Goal: Task Accomplishment & Management: Manage account settings

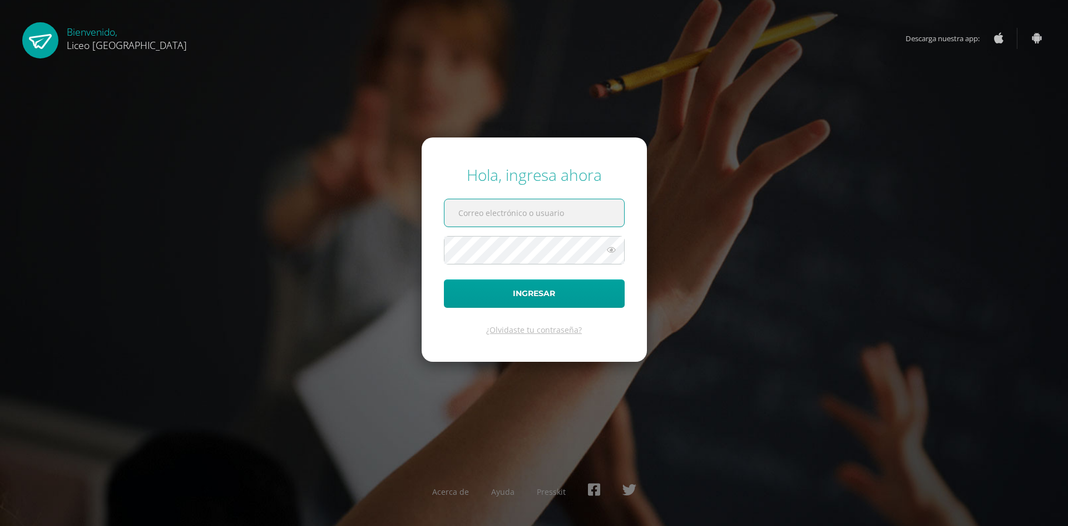
click at [461, 218] on input "text" at bounding box center [535, 212] width 180 height 27
paste input "jhonathan.saravia@liceoguatemala.edu.gt"
type input "jhonathan.saravia@liceoguatemala.edu.gt"
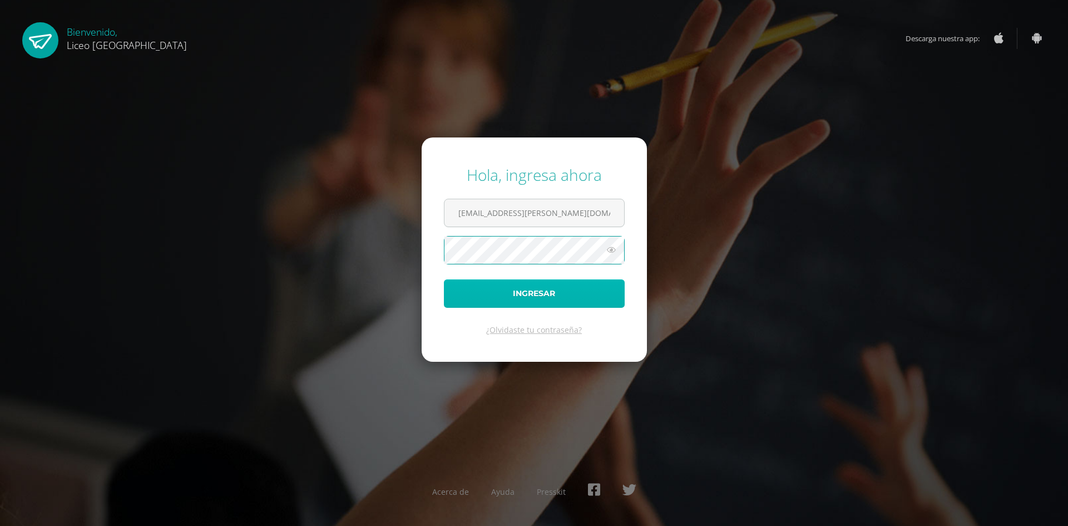
click at [507, 285] on button "Ingresar" at bounding box center [534, 293] width 181 height 28
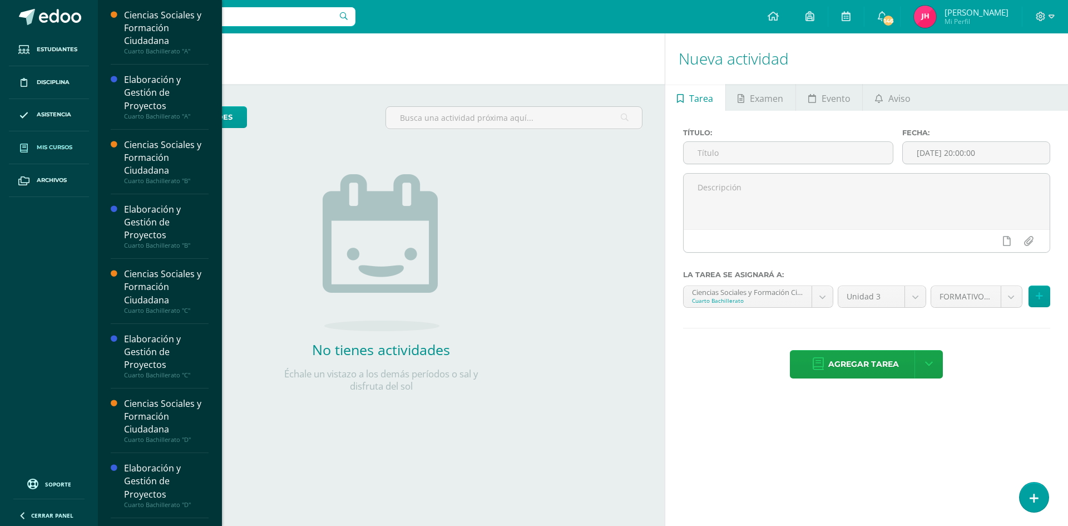
click at [42, 148] on span "Mis cursos" at bounding box center [55, 147] width 36 height 9
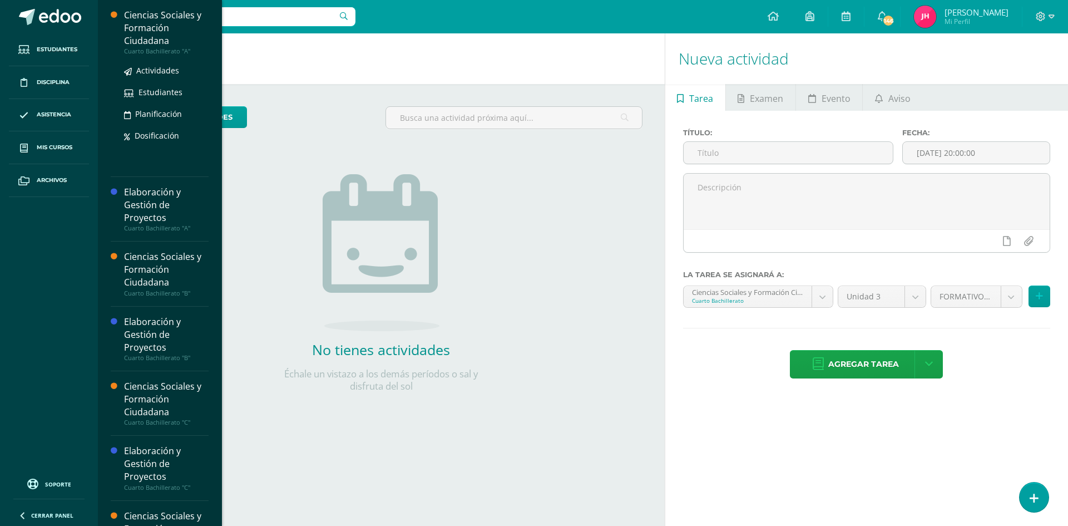
click at [162, 35] on div "Ciencias Sociales y Formación Ciudadana" at bounding box center [166, 28] width 85 height 38
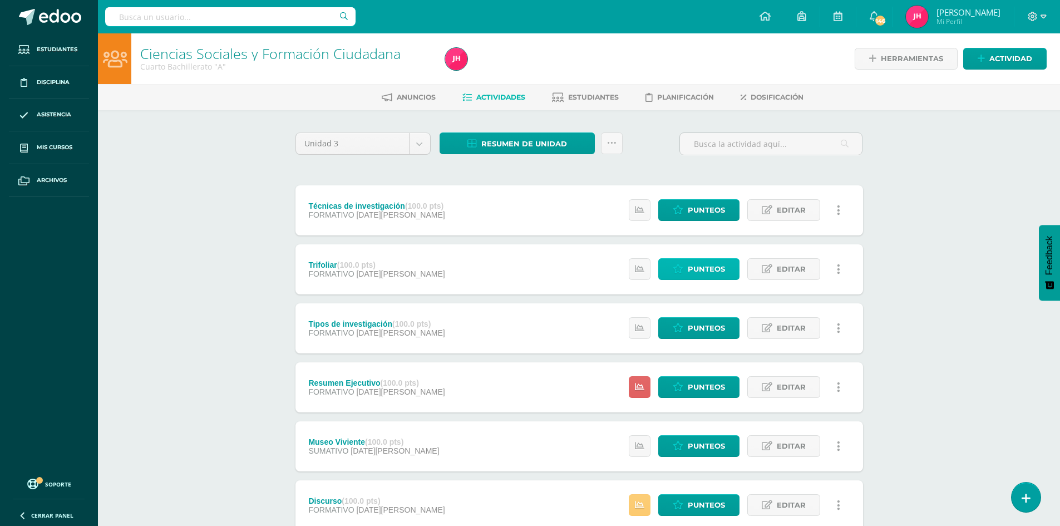
click at [685, 263] on link "Punteos" at bounding box center [698, 269] width 81 height 22
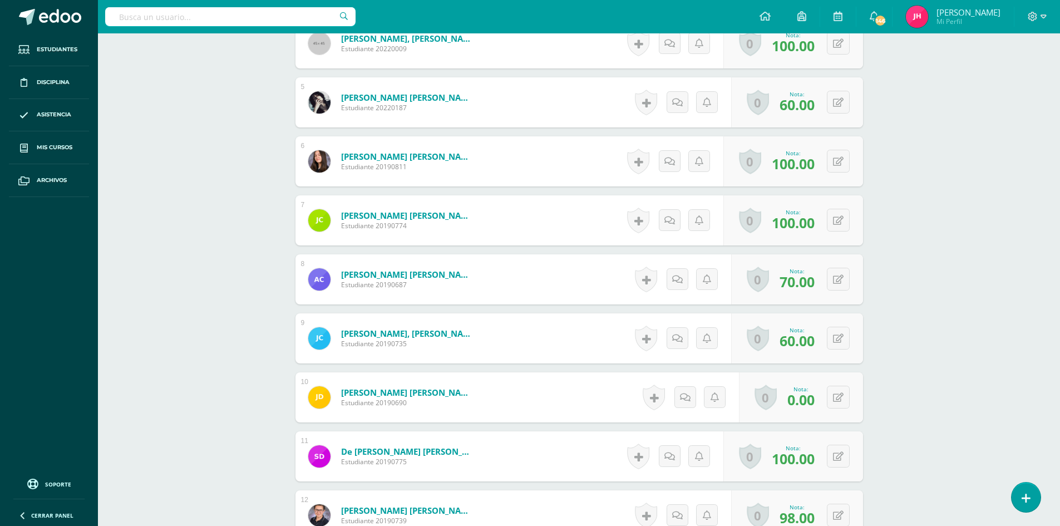
scroll to position [557, 0]
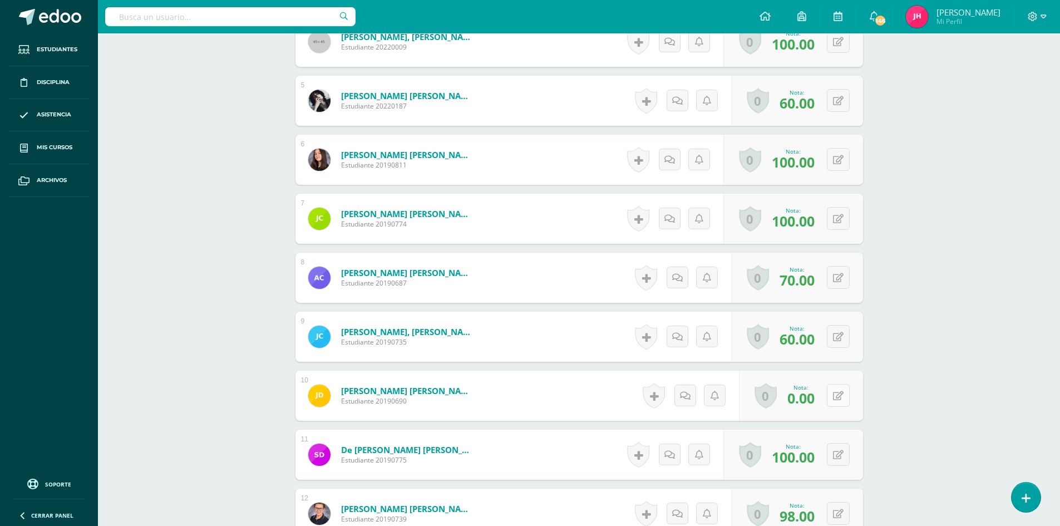
click at [831, 391] on div "0 Logros Logros obtenidos Aún no hay logros agregados Nota: 0.00" at bounding box center [801, 396] width 124 height 50
click at [798, 401] on span "0.00" at bounding box center [807, 397] width 28 height 19
click at [837, 401] on button at bounding box center [838, 394] width 23 height 23
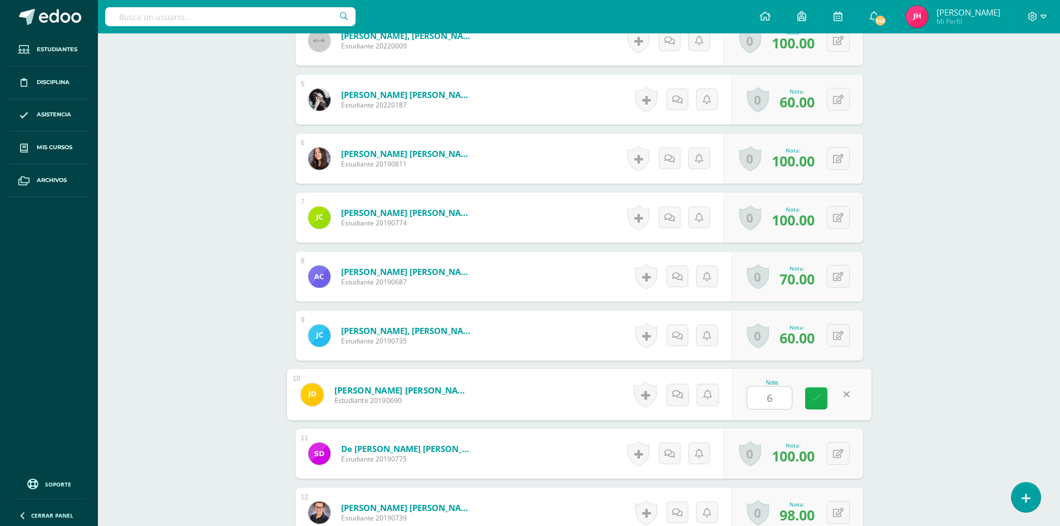
type input "60"
click at [809, 396] on link at bounding box center [816, 398] width 22 height 22
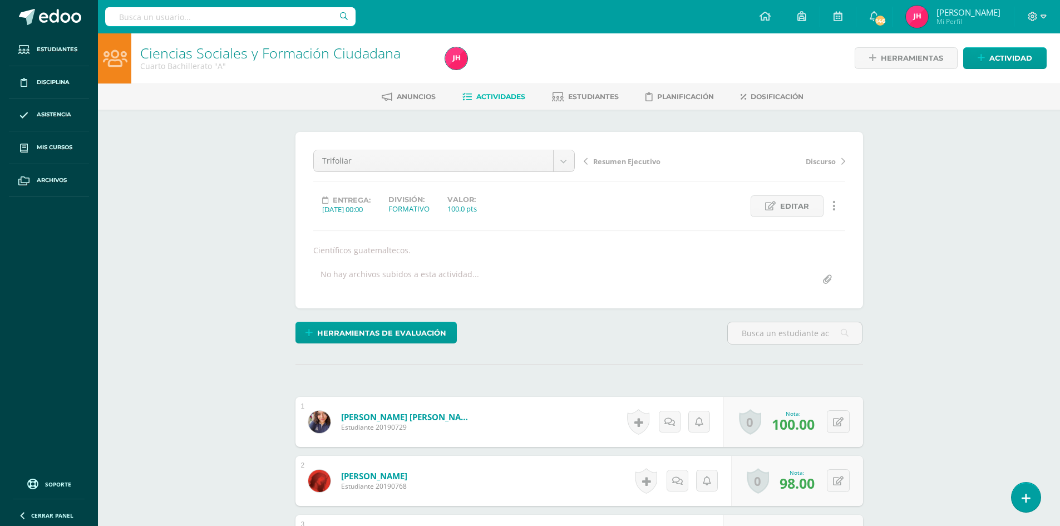
scroll to position [0, 0]
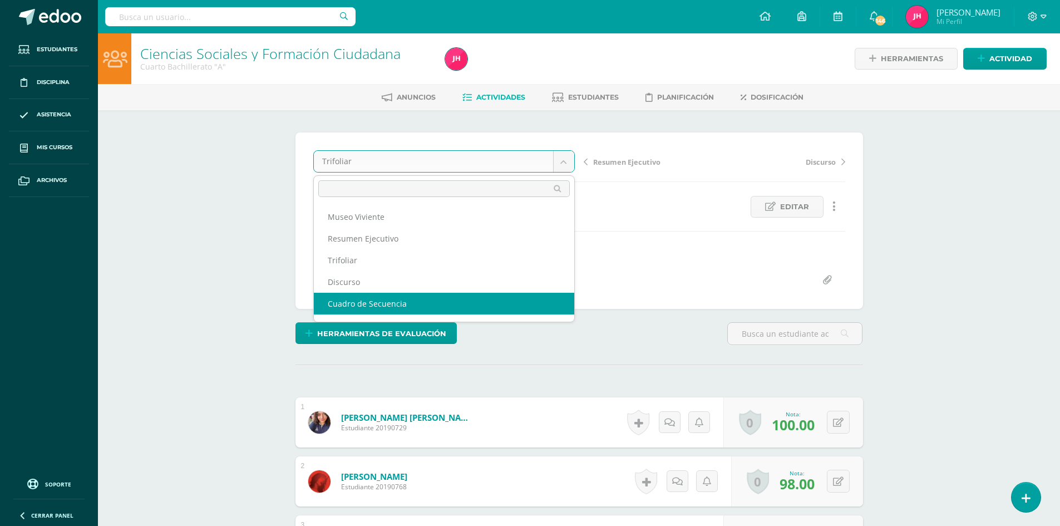
select select "/dashboard/teacher/grade-activity/224216/"
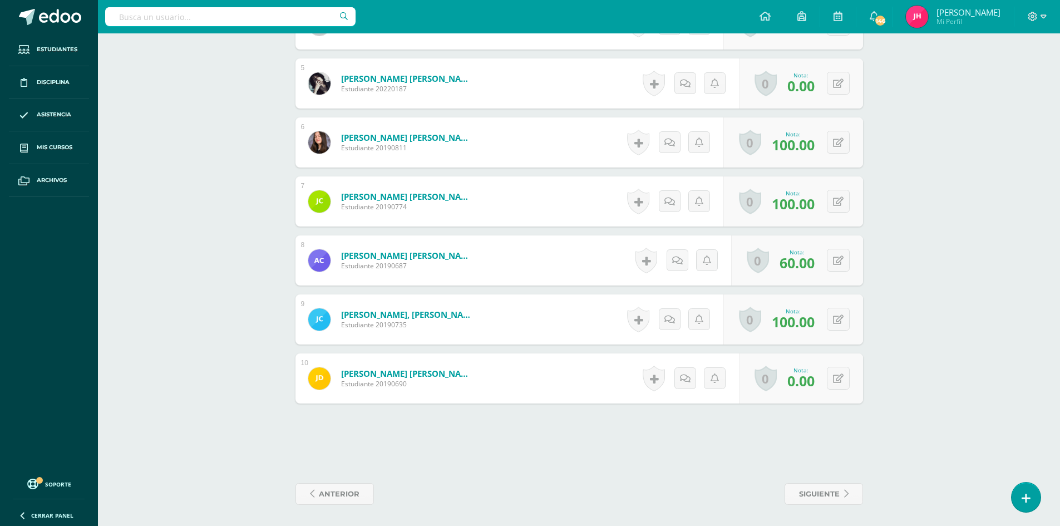
scroll to position [576, 0]
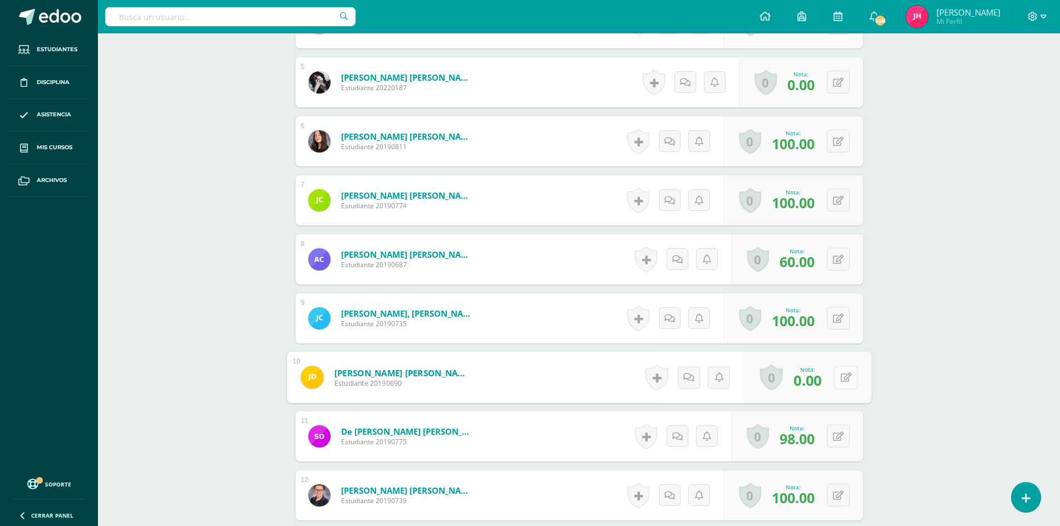
click at [836, 374] on button at bounding box center [845, 377] width 23 height 23
type input "60"
click at [818, 378] on icon at bounding box center [816, 380] width 10 height 9
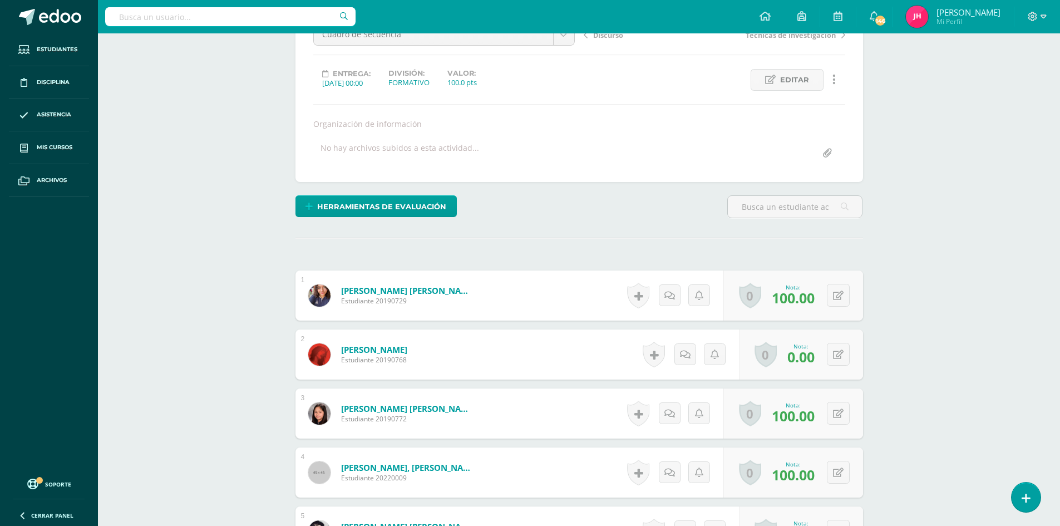
scroll to position [0, 0]
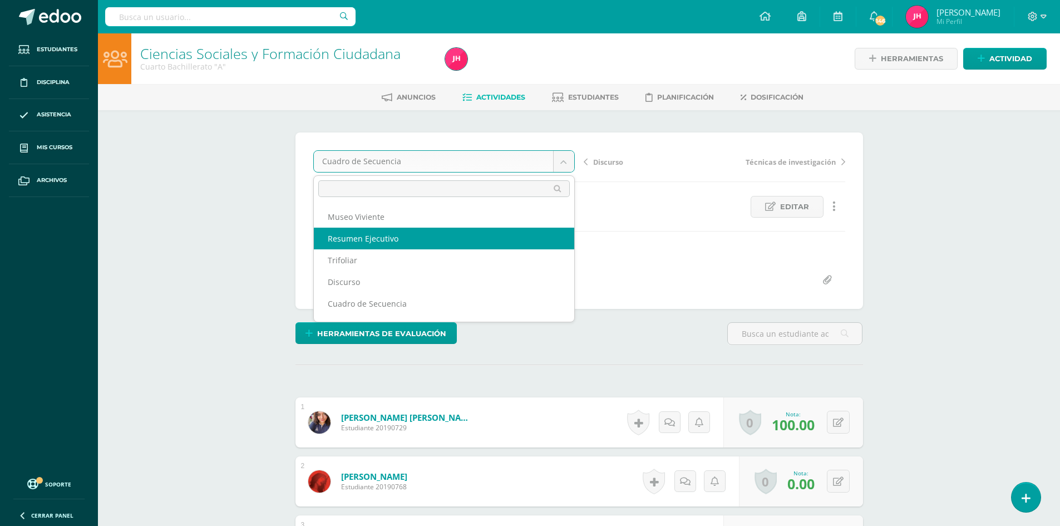
select select "/dashboard/teacher/grade-activity/224232/"
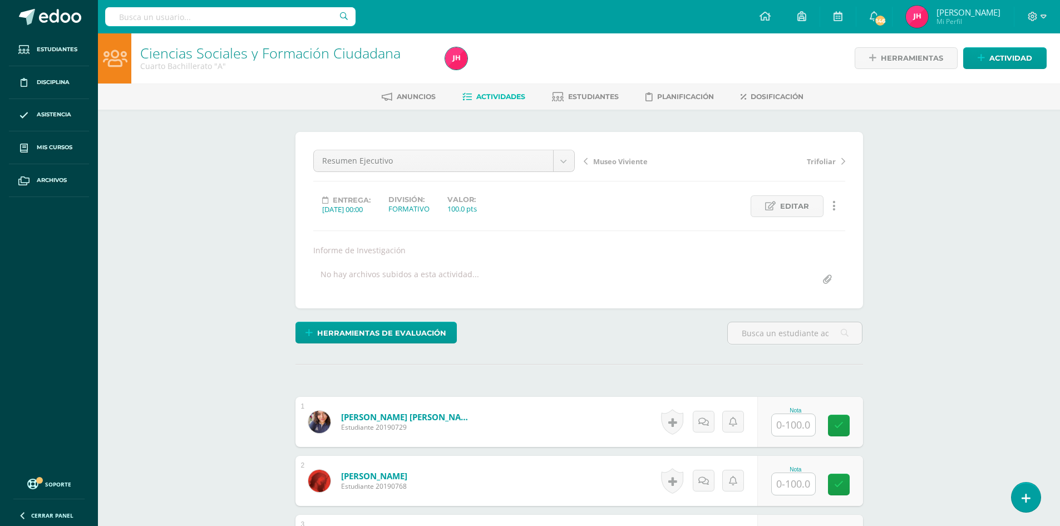
scroll to position [1, 0]
click at [787, 202] on span "Editar" at bounding box center [794, 205] width 29 height 21
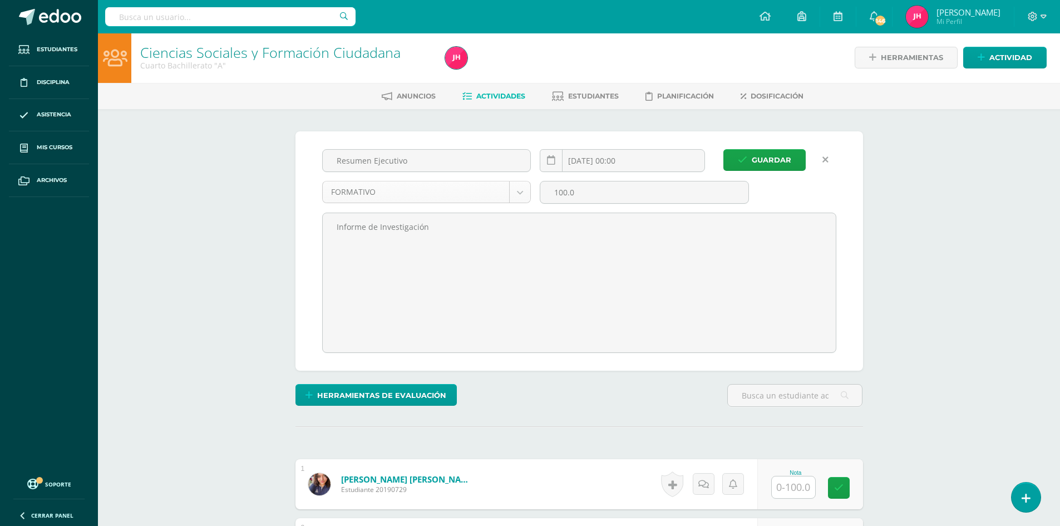
scroll to position [2, 0]
select select "214364"
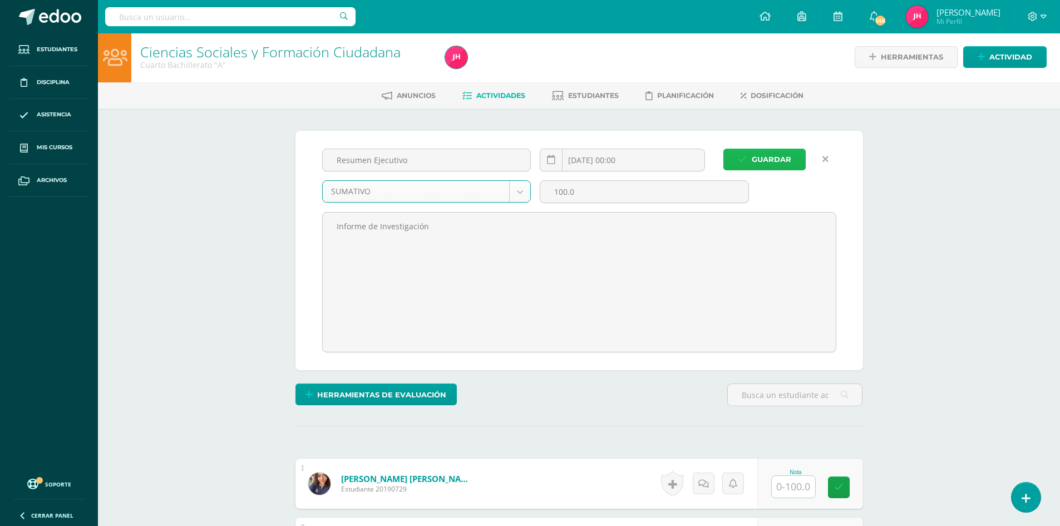
click at [772, 166] on span "Guardar" at bounding box center [772, 159] width 40 height 21
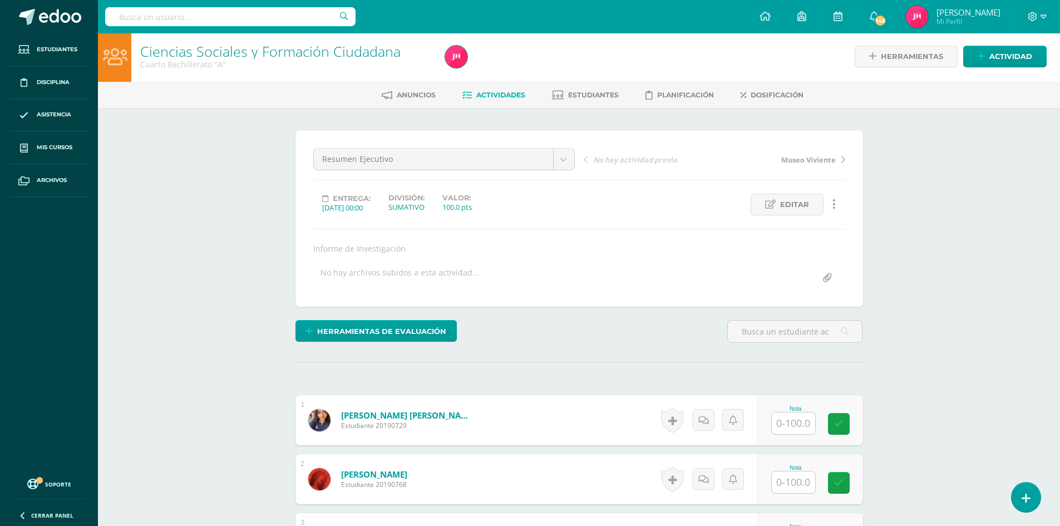
scroll to position [3, 0]
